Goal: Information Seeking & Learning: Learn about a topic

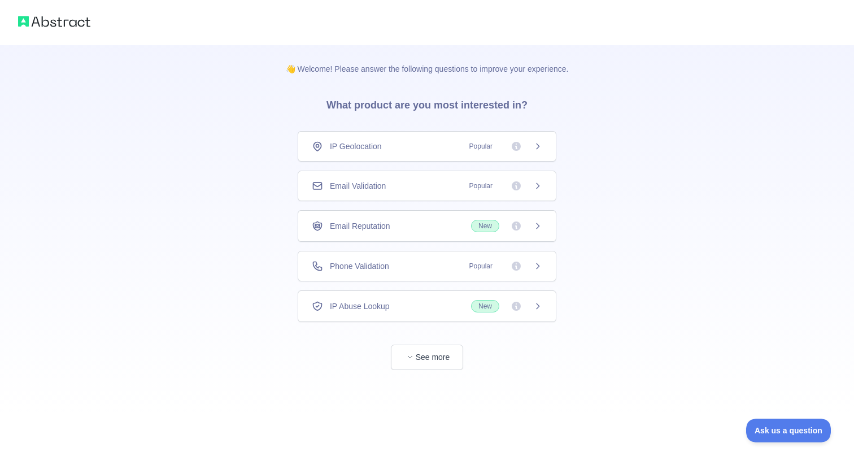
click at [422, 225] on div "Email Reputation New" at bounding box center [427, 226] width 230 height 12
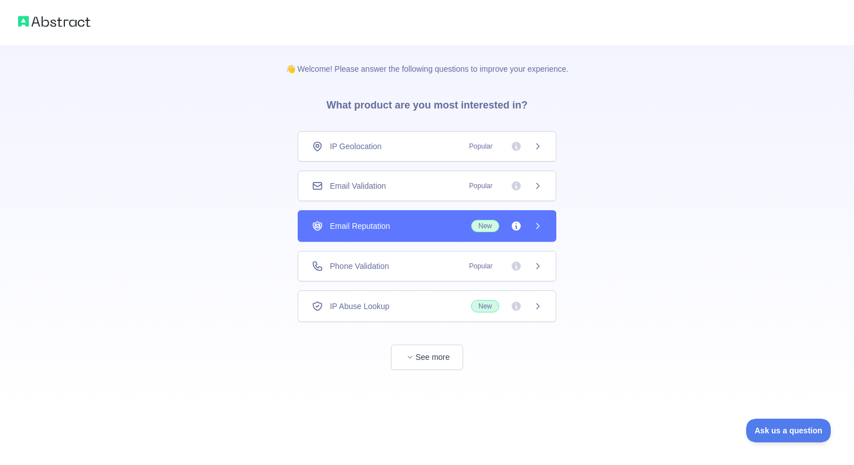
click at [404, 161] on div "IP Geolocation Popular Email Validation Popular Email Reputation New Phone Vali…" at bounding box center [427, 226] width 259 height 191
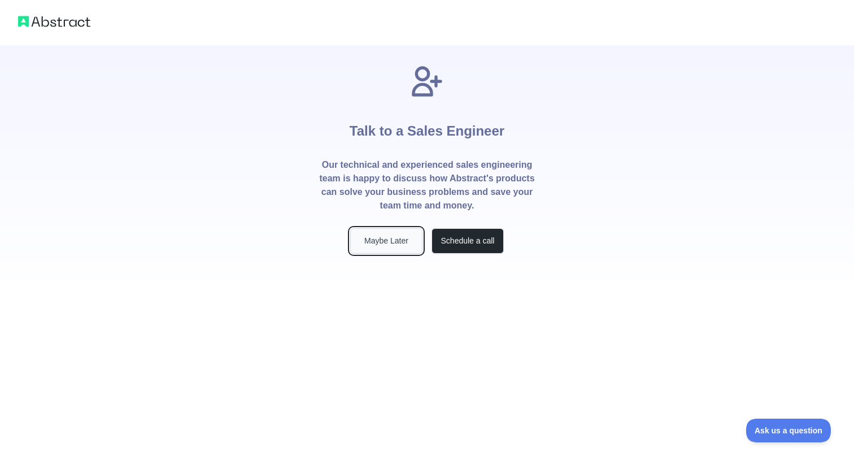
click at [404, 246] on button "Maybe Later" at bounding box center [386, 240] width 72 height 25
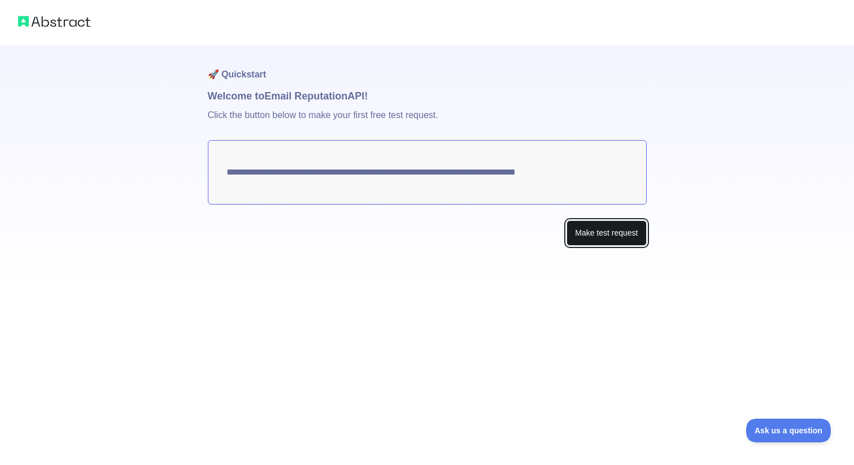
click at [604, 238] on button "Make test request" at bounding box center [606, 232] width 80 height 25
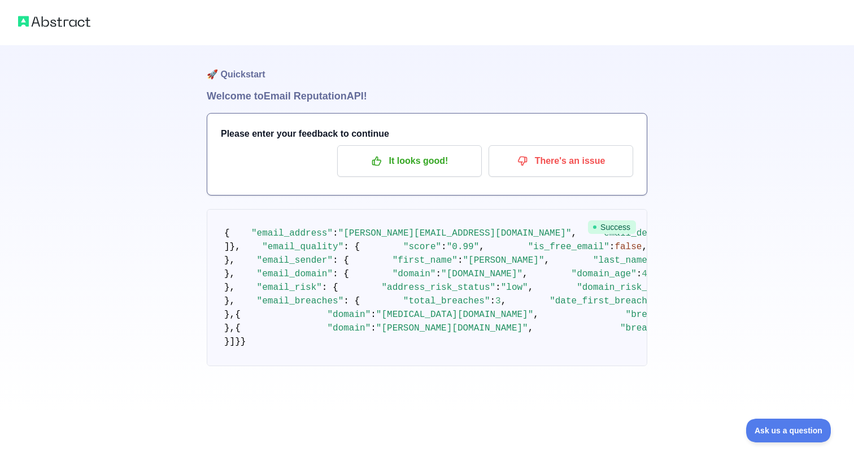
click at [64, 23] on img at bounding box center [54, 22] width 72 height 16
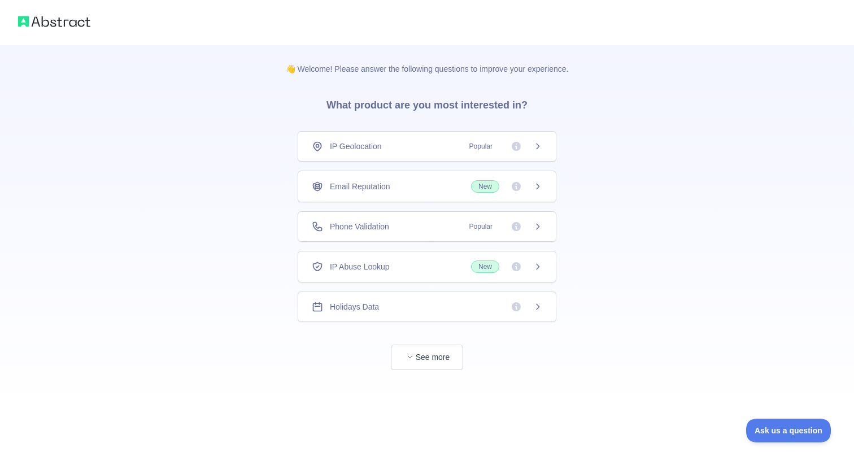
click at [447, 309] on div "Holidays Data" at bounding box center [427, 306] width 230 height 11
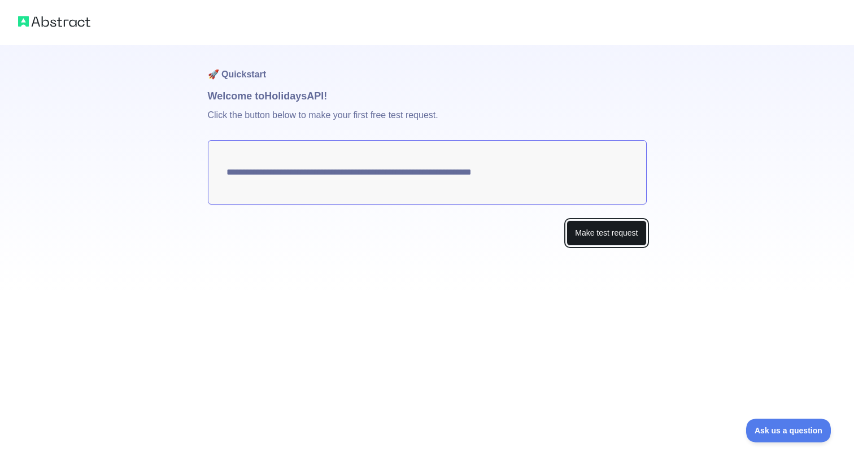
click at [603, 238] on button "Make test request" at bounding box center [606, 232] width 80 height 25
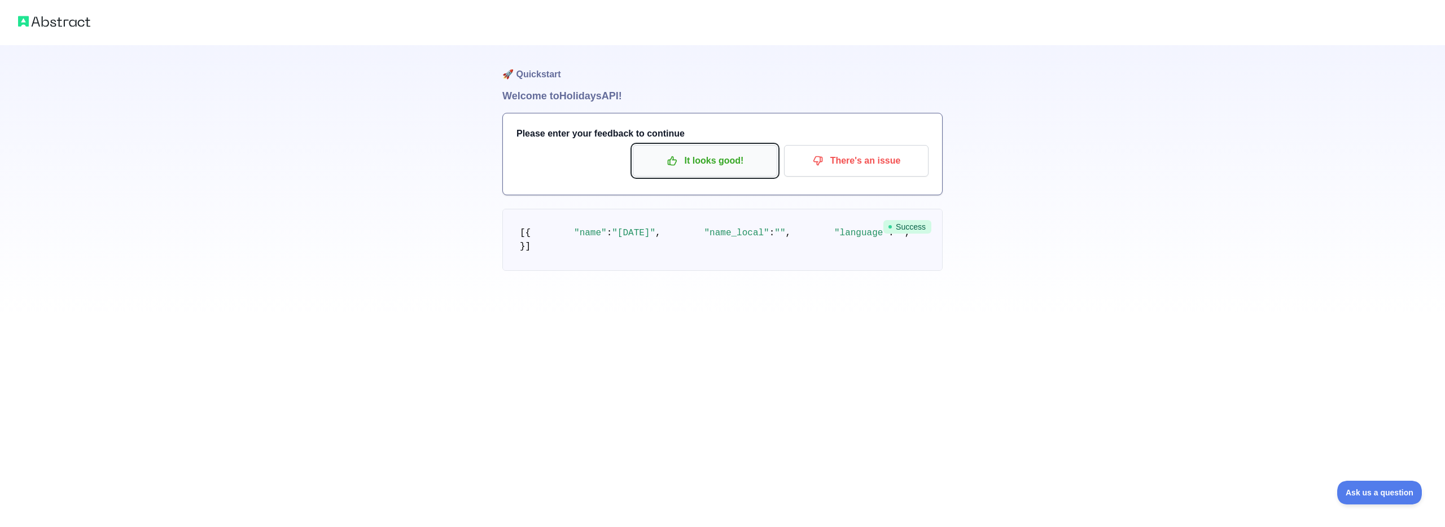
click at [708, 165] on p "It looks good!" at bounding box center [705, 160] width 128 height 19
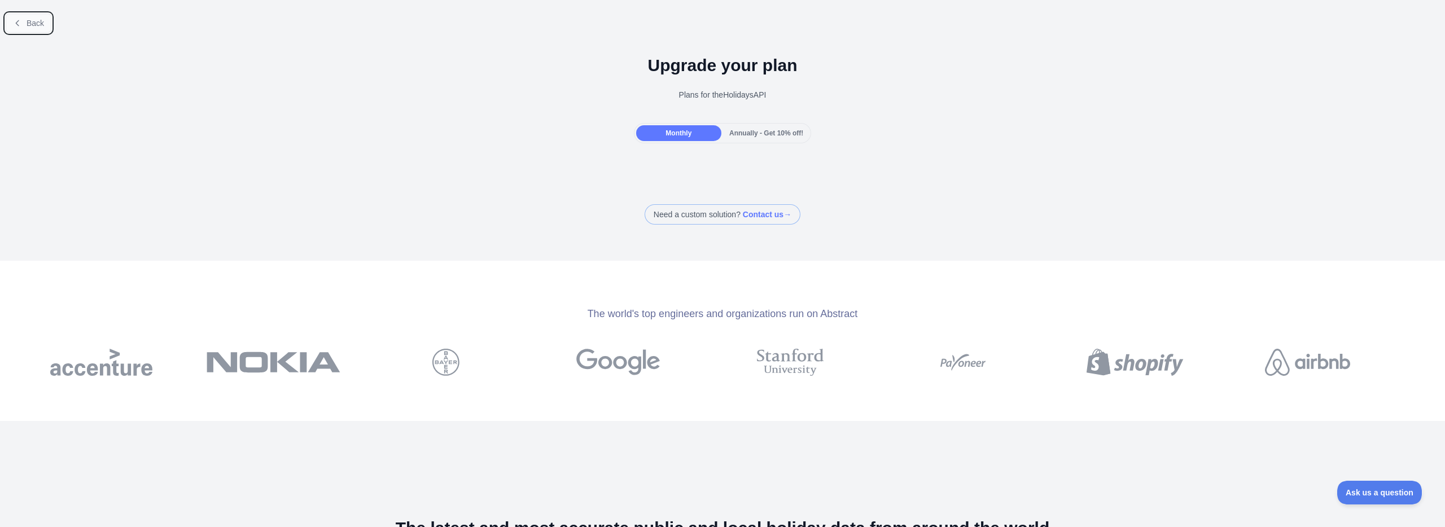
click at [37, 22] on span "Back" at bounding box center [36, 23] width 18 height 9
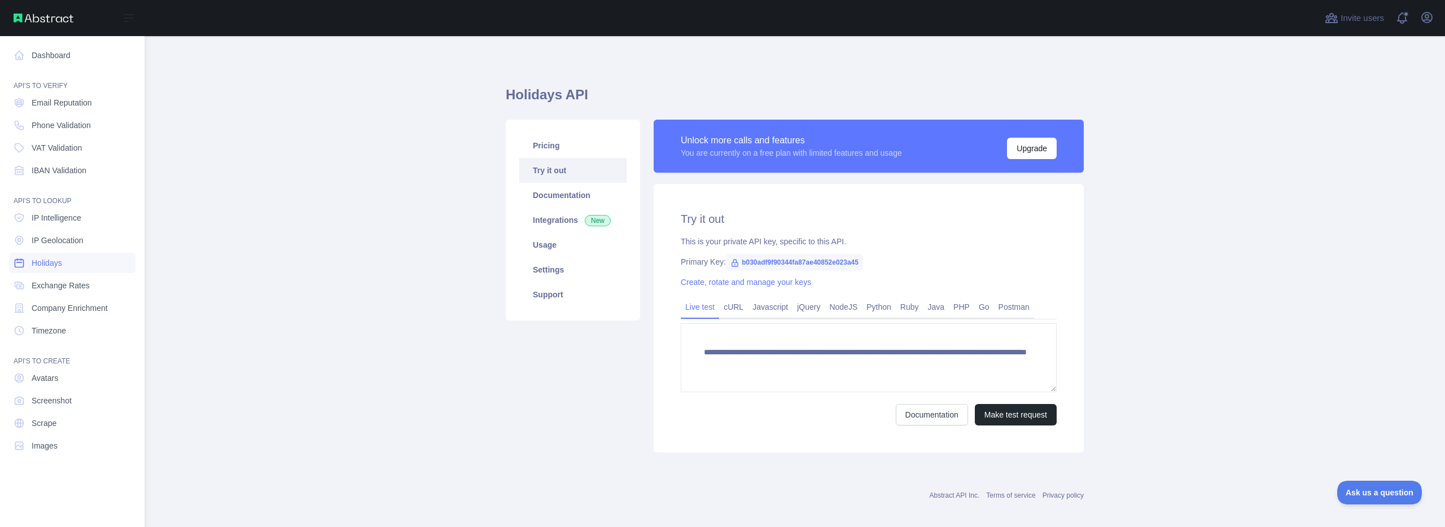
click at [54, 265] on span "Holidays" at bounding box center [47, 262] width 30 height 11
click at [62, 264] on span "Holidays" at bounding box center [47, 262] width 30 height 11
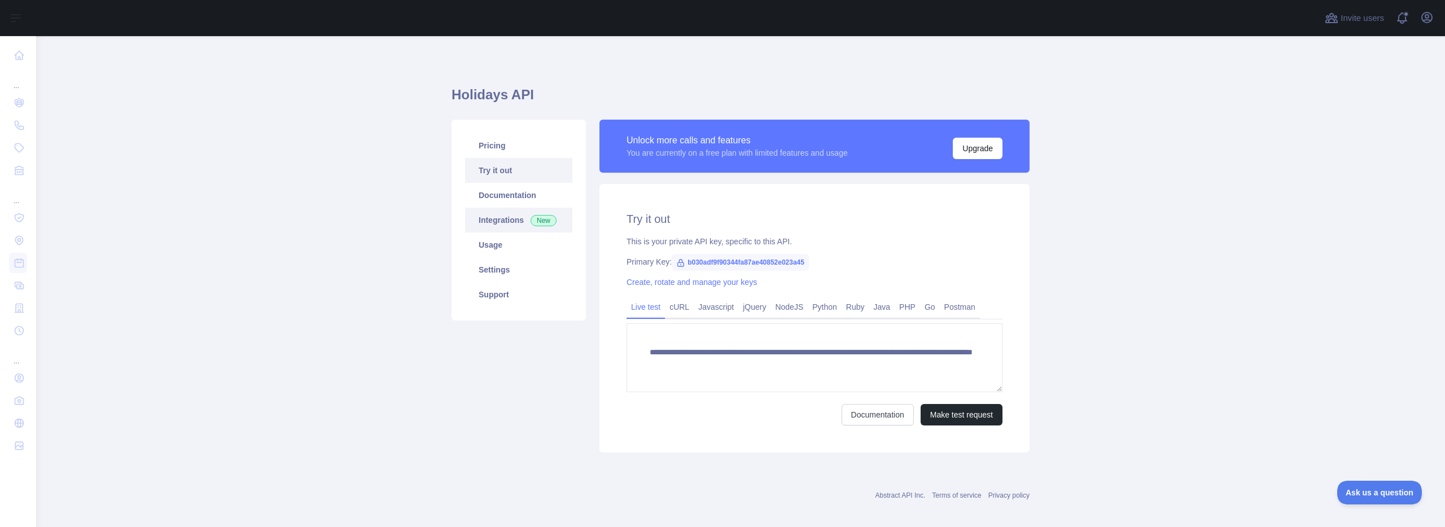
click at [510, 220] on link "Integrations New" at bounding box center [518, 220] width 107 height 25
